Goal: Task Accomplishment & Management: Manage account settings

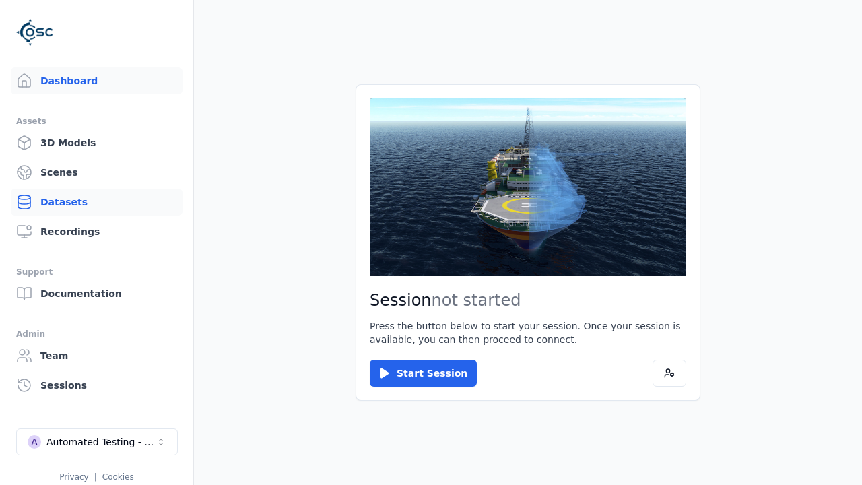
click at [96, 202] on link "Datasets" at bounding box center [97, 202] width 172 height 27
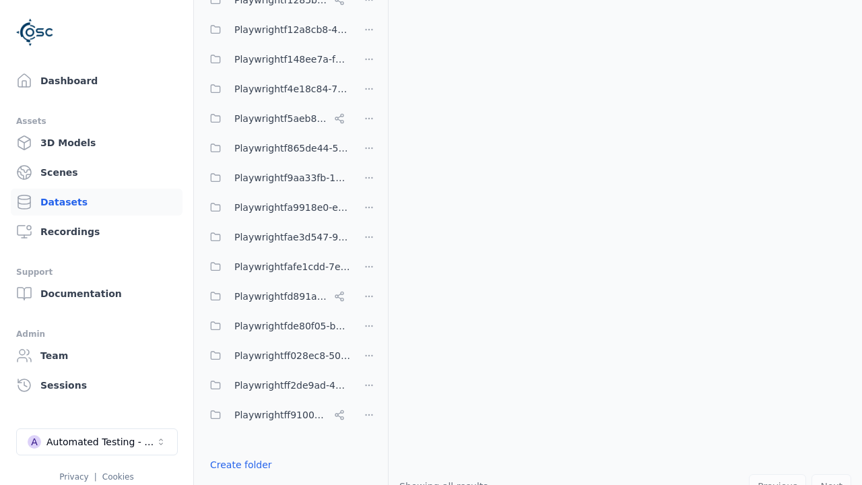
click at [238, 477] on button "Done editing" at bounding box center [240, 489] width 77 height 24
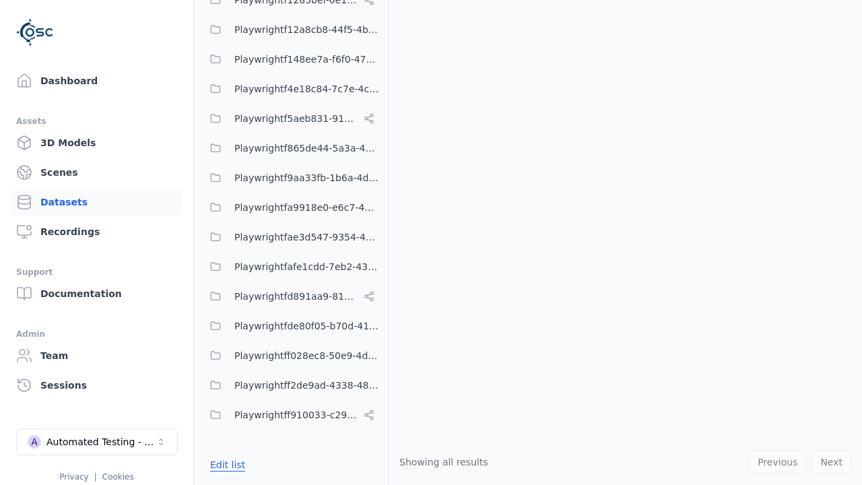
scroll to position [9983, 0]
click at [96, 202] on link "Datasets" at bounding box center [97, 202] width 172 height 27
click at [226, 465] on button "Edit list" at bounding box center [227, 464] width 51 height 24
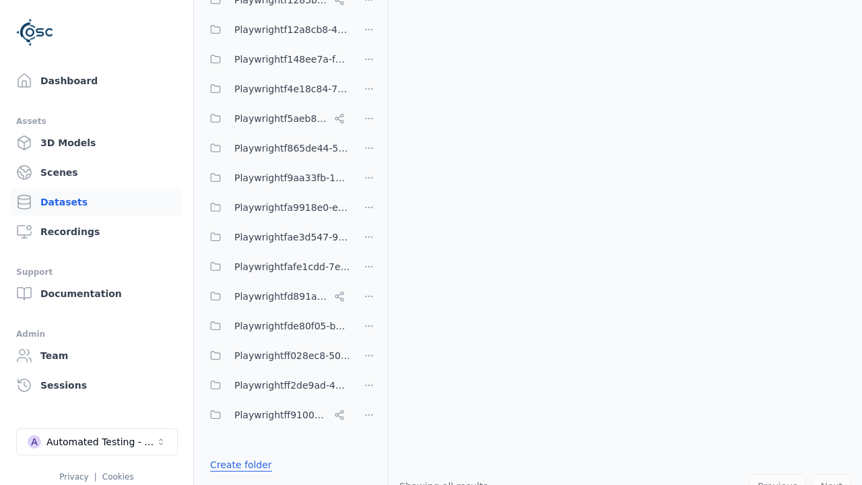
click at [238, 465] on link "Create folder" at bounding box center [241, 464] width 62 height 13
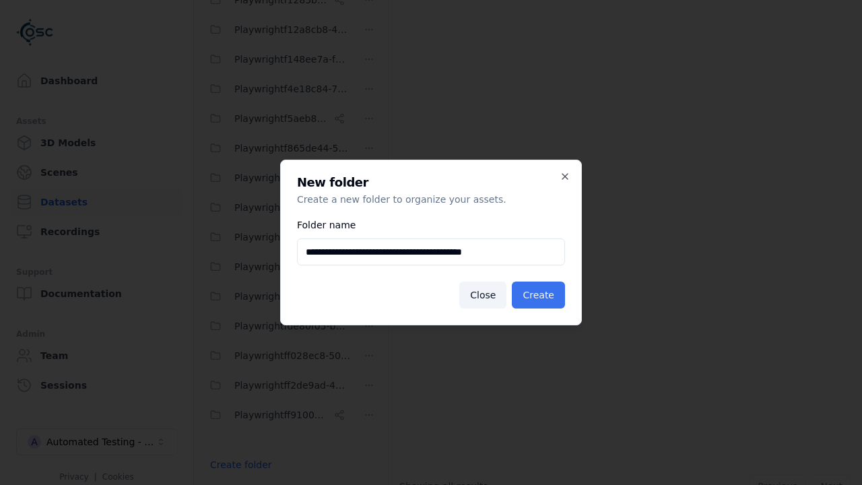
type input "**********"
click at [540, 295] on button "Create" at bounding box center [538, 294] width 53 height 27
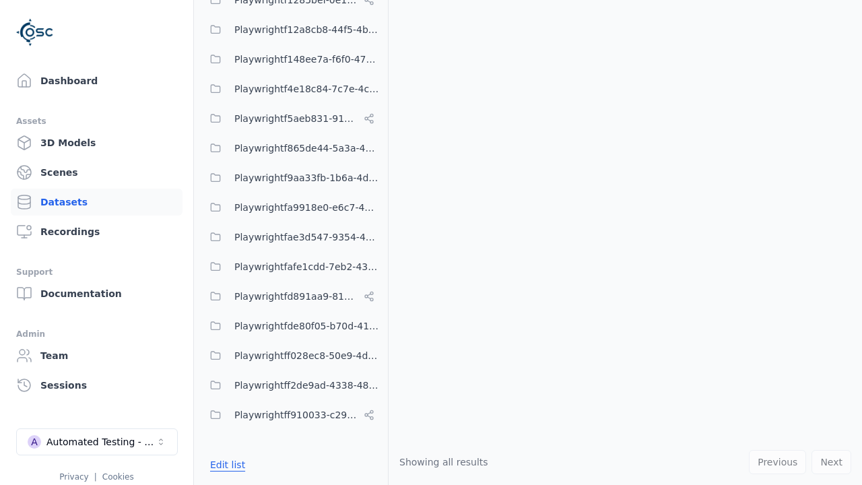
click at [226, 465] on button "Edit list" at bounding box center [227, 464] width 51 height 24
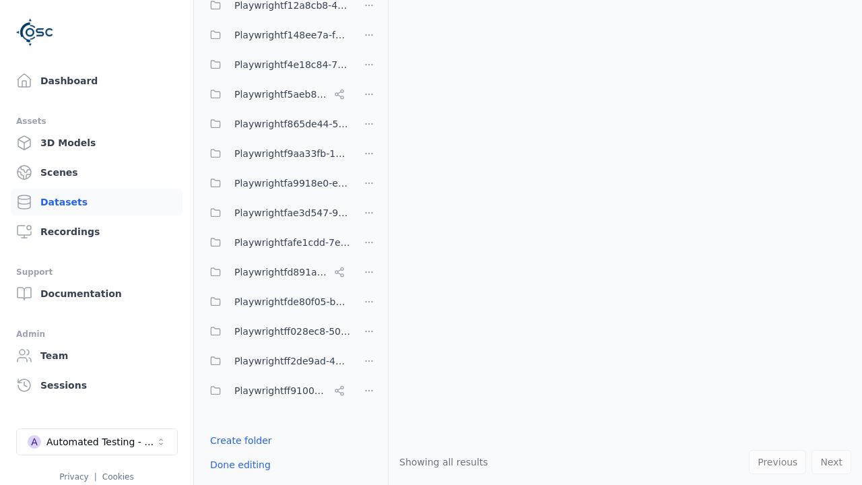
click at [369, 242] on html "Support Dashboard Assets 3D Models Scenes Datasets Recordings Support Documenta…" at bounding box center [431, 242] width 862 height 485
click at [431, 242] on html "Support Dashboard Assets 3D Models Scenes Datasets Recordings Support Documenta…" at bounding box center [431, 242] width 862 height 485
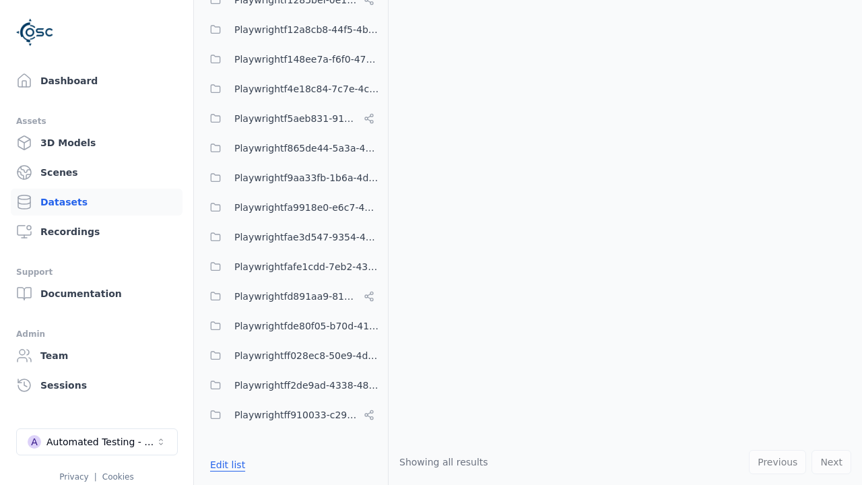
click at [226, 465] on button "Edit list" at bounding box center [227, 464] width 51 height 24
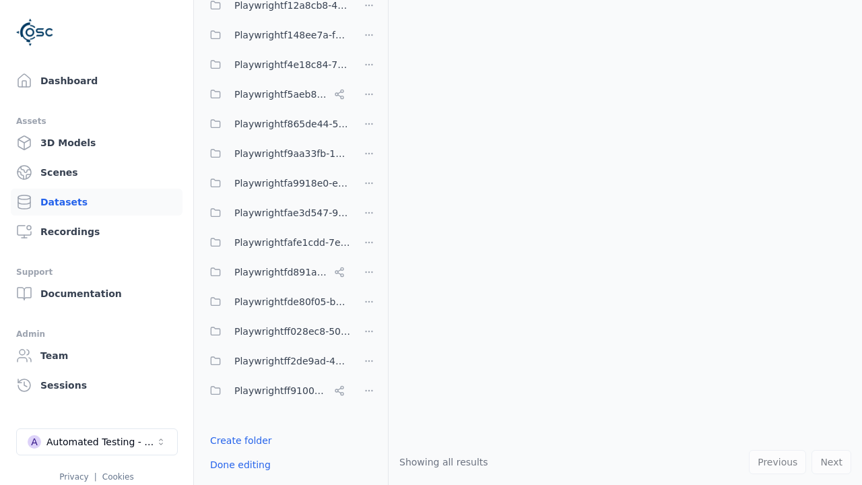
click at [369, 242] on html "Support Dashboard Assets 3D Models Scenes Datasets Recordings Support Documenta…" at bounding box center [431, 242] width 862 height 485
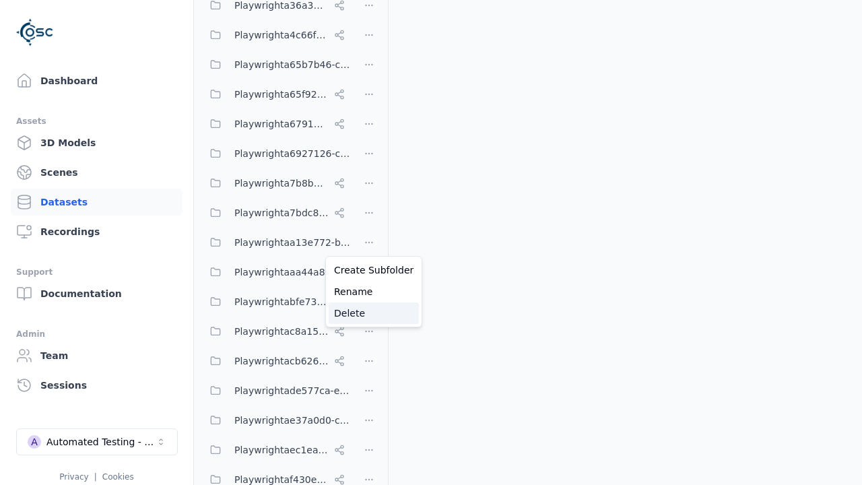
click at [368, 313] on div "Delete" at bounding box center [374, 313] width 90 height 22
